Goal: Find specific page/section: Find specific page/section

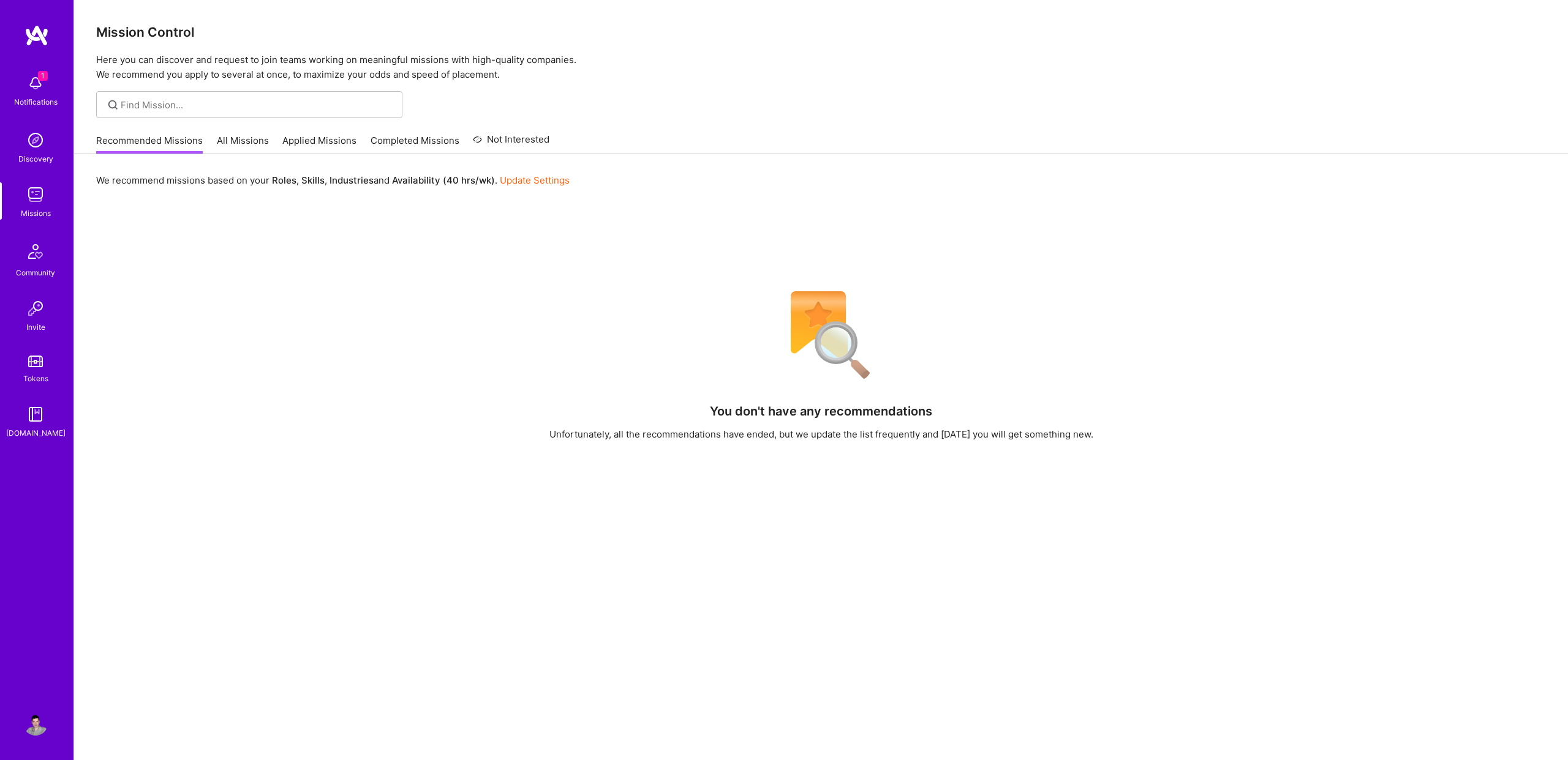
click at [41, 84] on img at bounding box center [35, 83] width 25 height 25
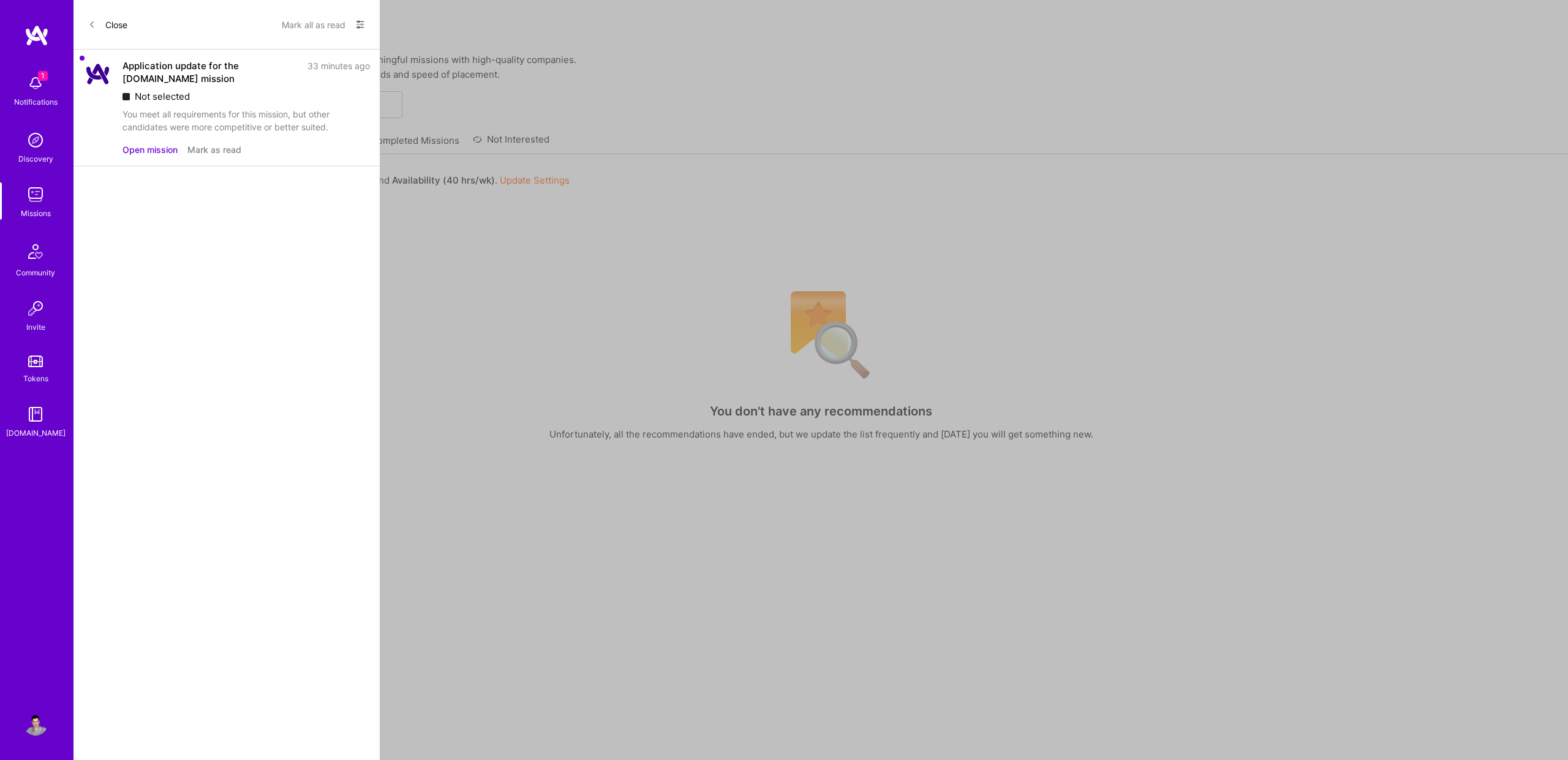
click at [208, 153] on button "Mark as read" at bounding box center [214, 150] width 54 height 13
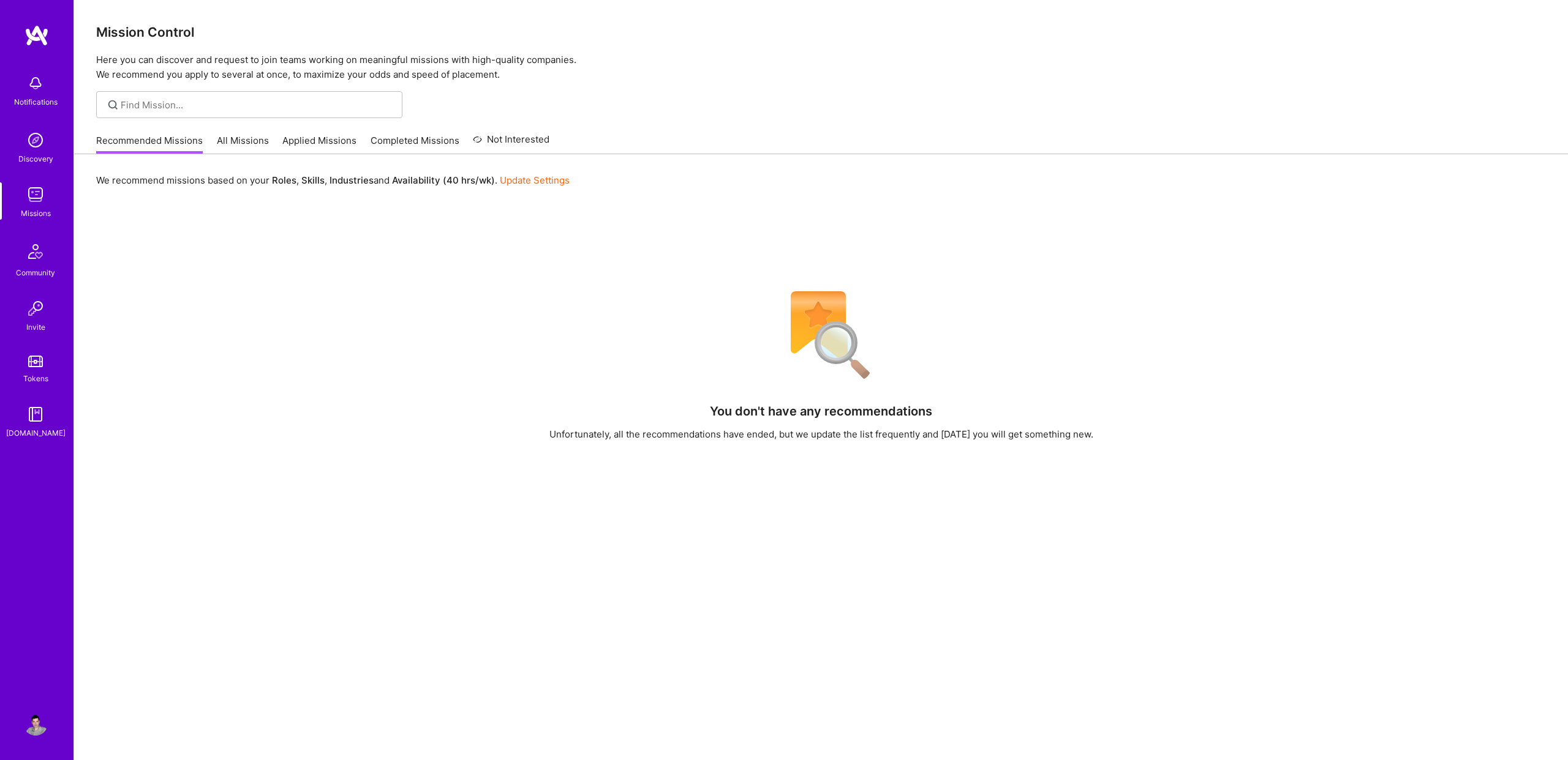
click at [460, 302] on div "Notifications Discovery Missions Community Invite Tokens [DOMAIN_NAME] Profile …" at bounding box center [784, 450] width 1568 height 901
click at [329, 135] on link "Applied Missions" at bounding box center [319, 144] width 74 height 20
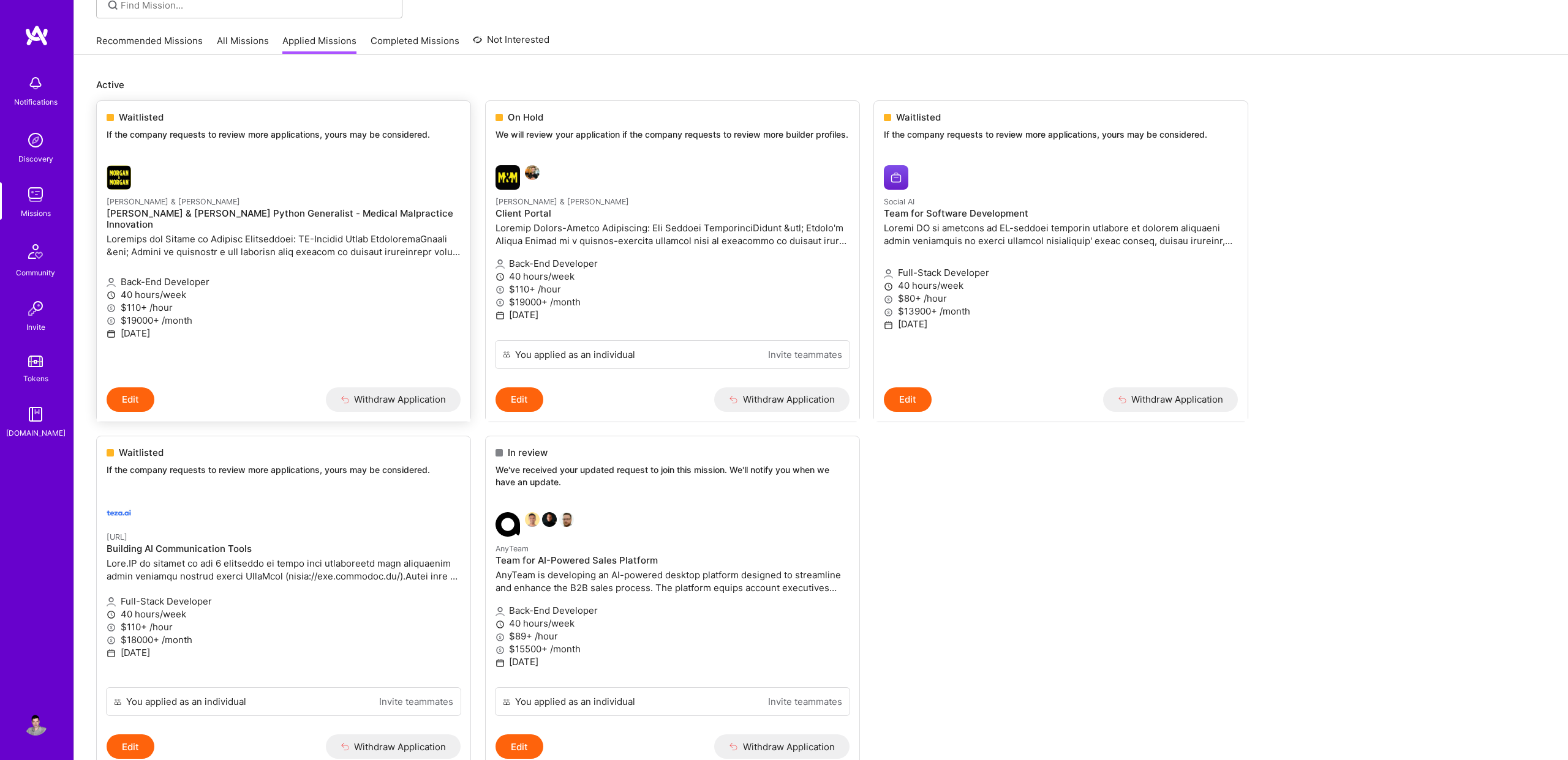
scroll to position [64, 0]
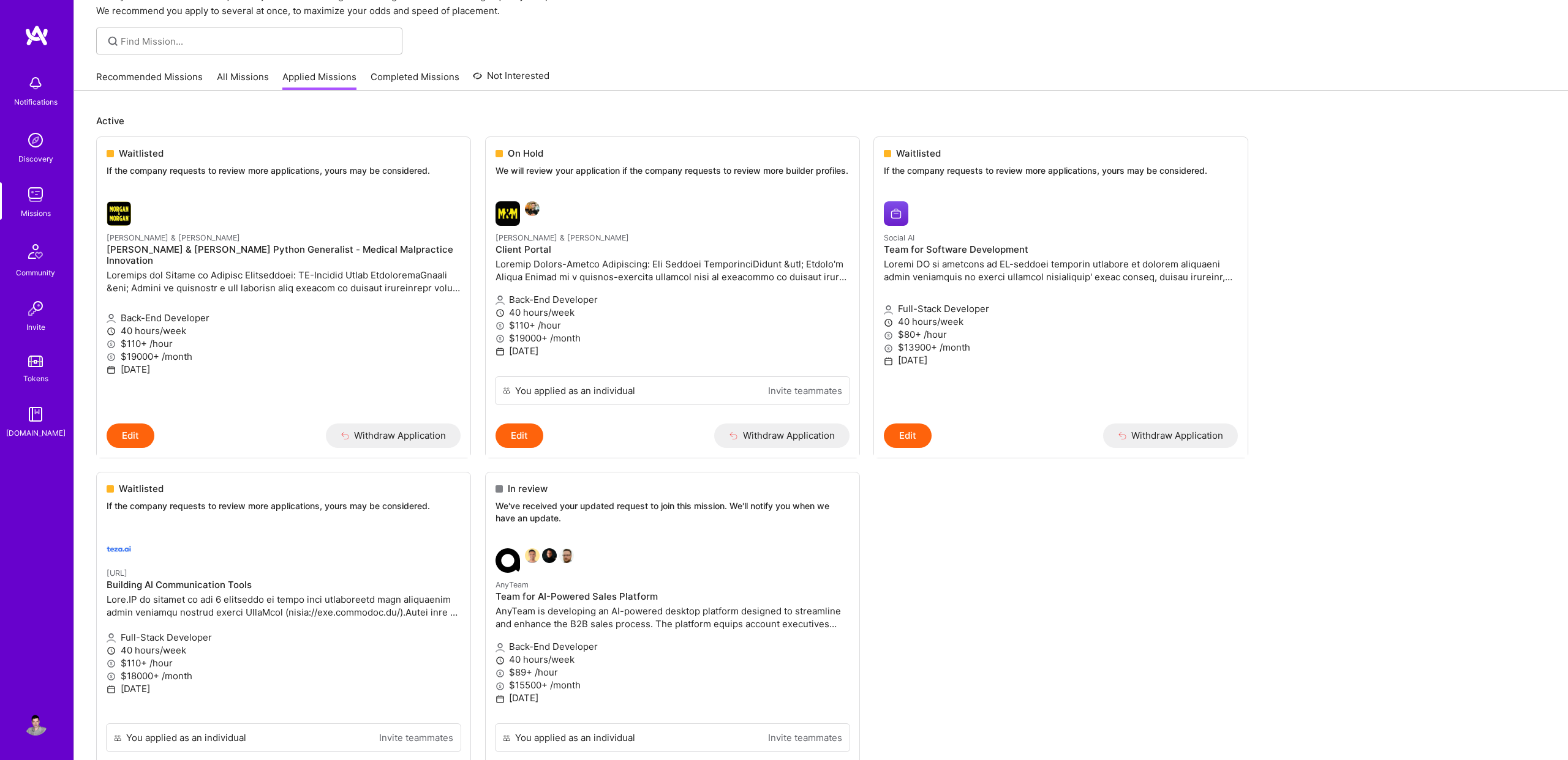
click at [986, 37] on div at bounding box center [821, 41] width 1494 height 27
click at [1100, 534] on ul "Waitlisted If the company requests to review more applications, yours may be co…" at bounding box center [821, 489] width 1450 height 706
click at [785, 88] on div "Recommended Missions All Missions Applied Missions Completed Missions Not Inter…" at bounding box center [821, 77] width 1450 height 26
